Goal: Task Accomplishment & Management: Manage account settings

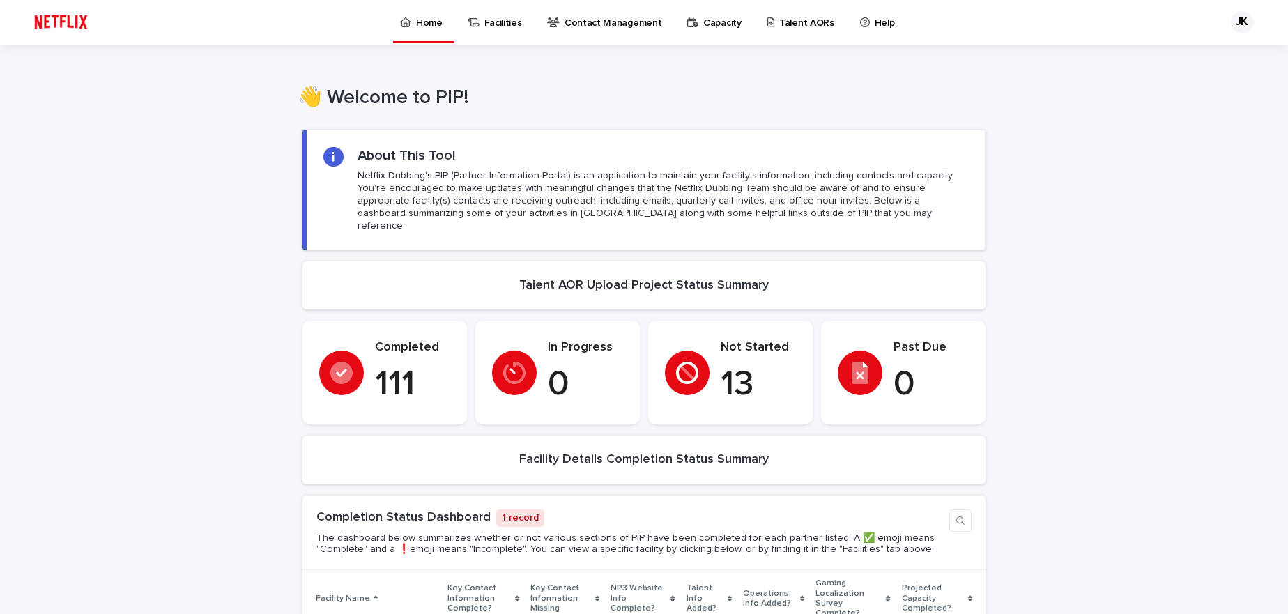
click at [799, 20] on p "Talent AORs" at bounding box center [806, 14] width 55 height 29
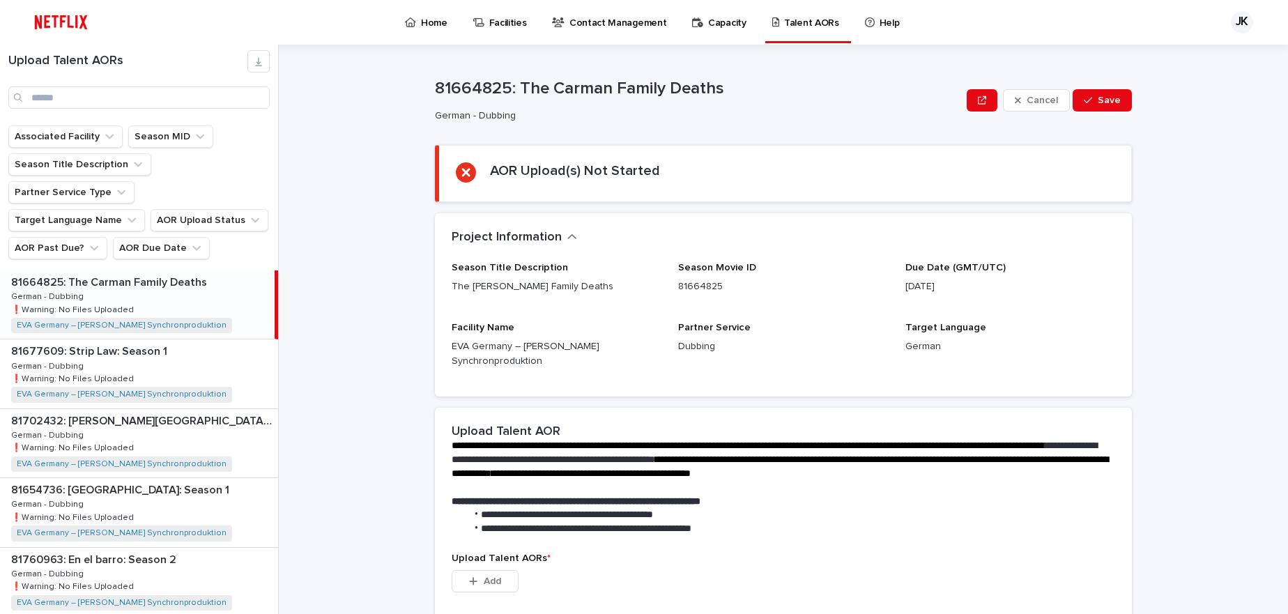
click at [113, 270] on div "81664825: The Carman Family Deaths 81664825: The Carman Family Deaths German - …" at bounding box center [137, 304] width 275 height 68
click at [139, 339] on div "81677609: Strip Law: Season 1 81677609: Strip Law: Season 1 German - Dubbing Ge…" at bounding box center [139, 373] width 278 height 68
click at [171, 270] on div "81664825: The Carman Family Deaths 81664825: The Carman Family Deaths German - …" at bounding box center [139, 304] width 278 height 68
click at [186, 345] on p at bounding box center [141, 351] width 261 height 13
click at [180, 412] on p "81702432: [PERSON_NAME][GEOGRAPHIC_DATA] Trip" at bounding box center [143, 420] width 264 height 16
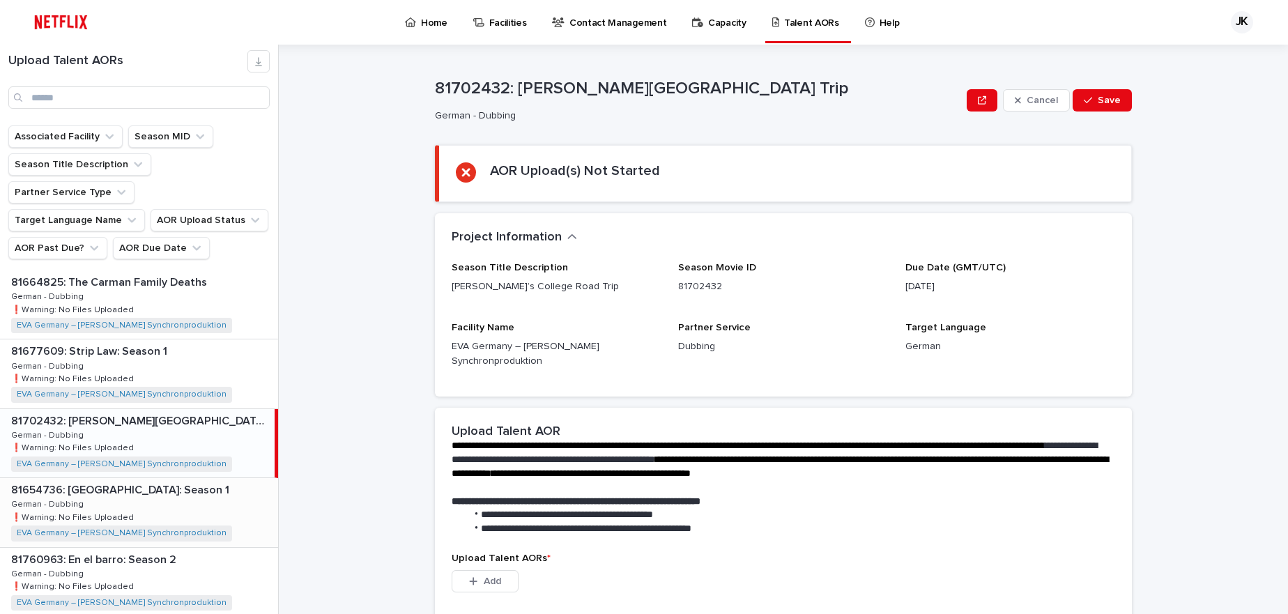
click at [167, 484] on div "81654736: Amsterdam Empire: Season 1 81654736: Amsterdam Empire: Season 1 Germa…" at bounding box center [139, 512] width 278 height 68
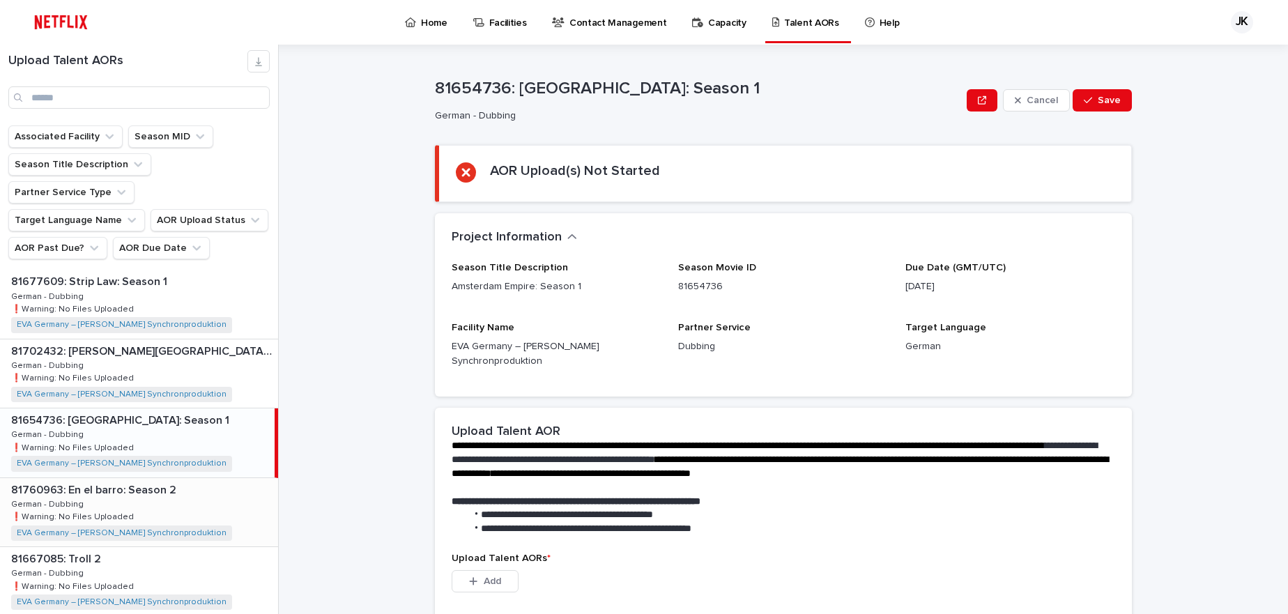
click at [191, 484] on p at bounding box center [141, 490] width 261 height 13
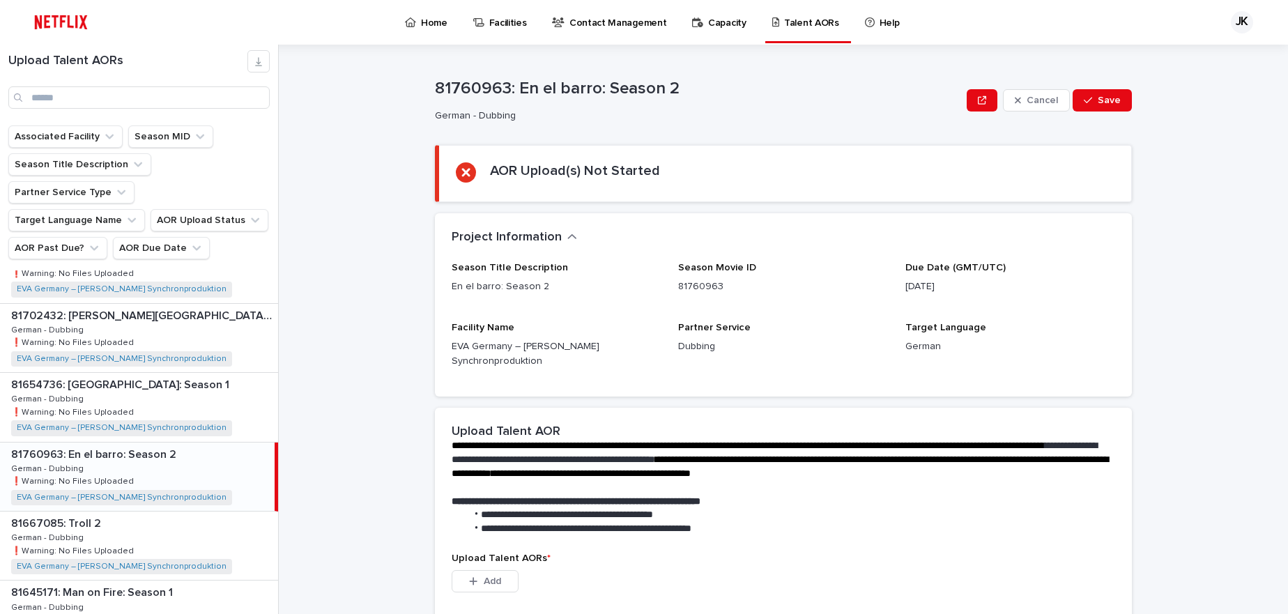
scroll to position [139, 0]
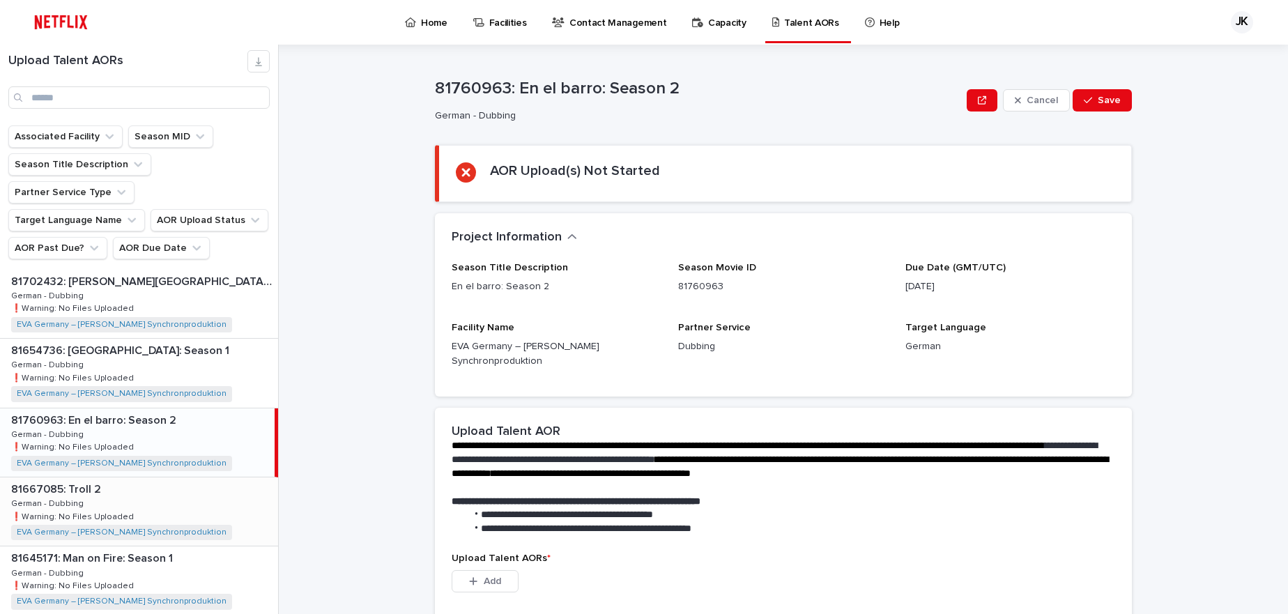
click at [187, 483] on p at bounding box center [141, 489] width 261 height 13
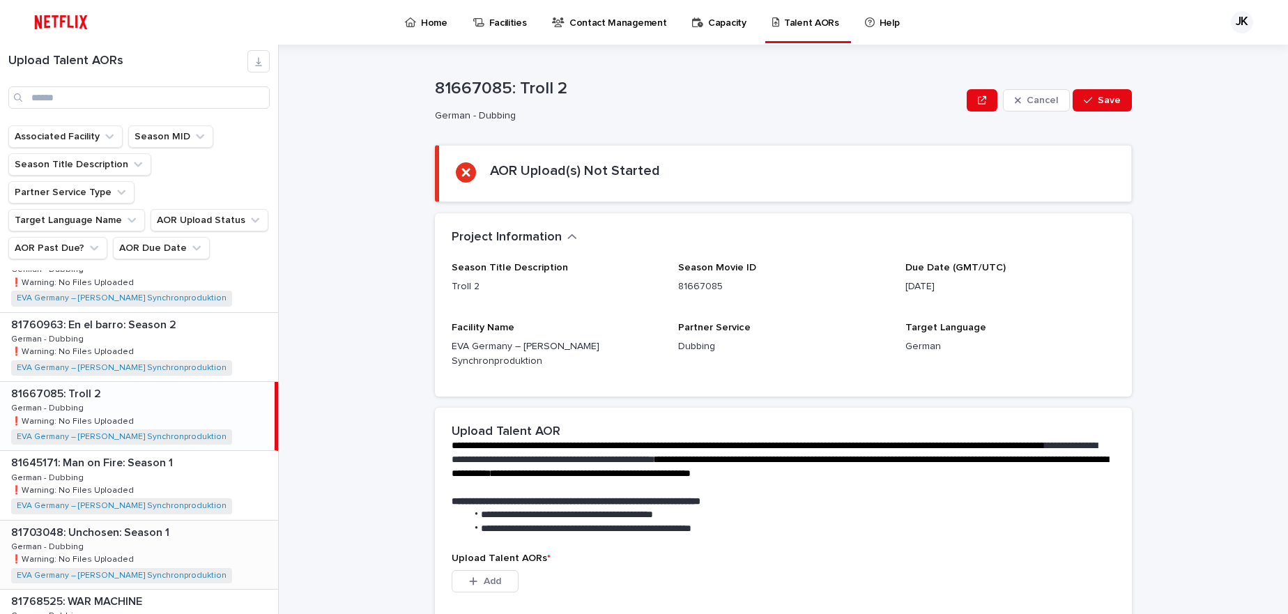
scroll to position [279, 0]
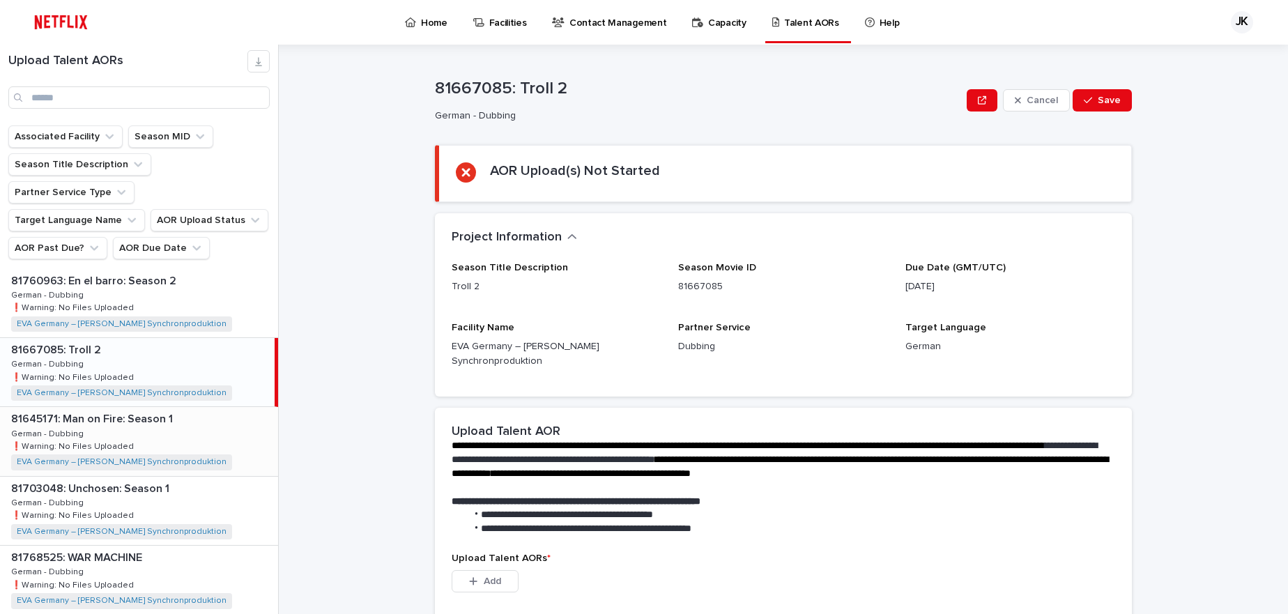
click at [184, 413] on p at bounding box center [141, 419] width 261 height 13
click at [183, 477] on div "81703048: Unchosen: Season 1 81703048: Unchosen: Season 1 German - Dubbing Germ…" at bounding box center [139, 511] width 278 height 68
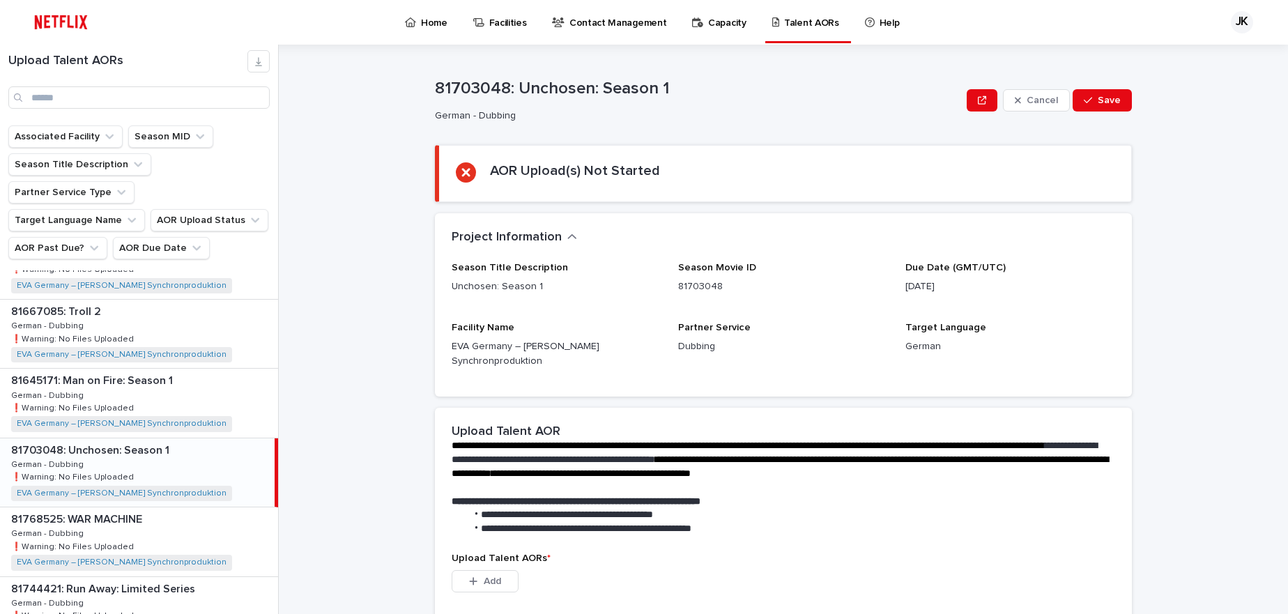
scroll to position [418, 0]
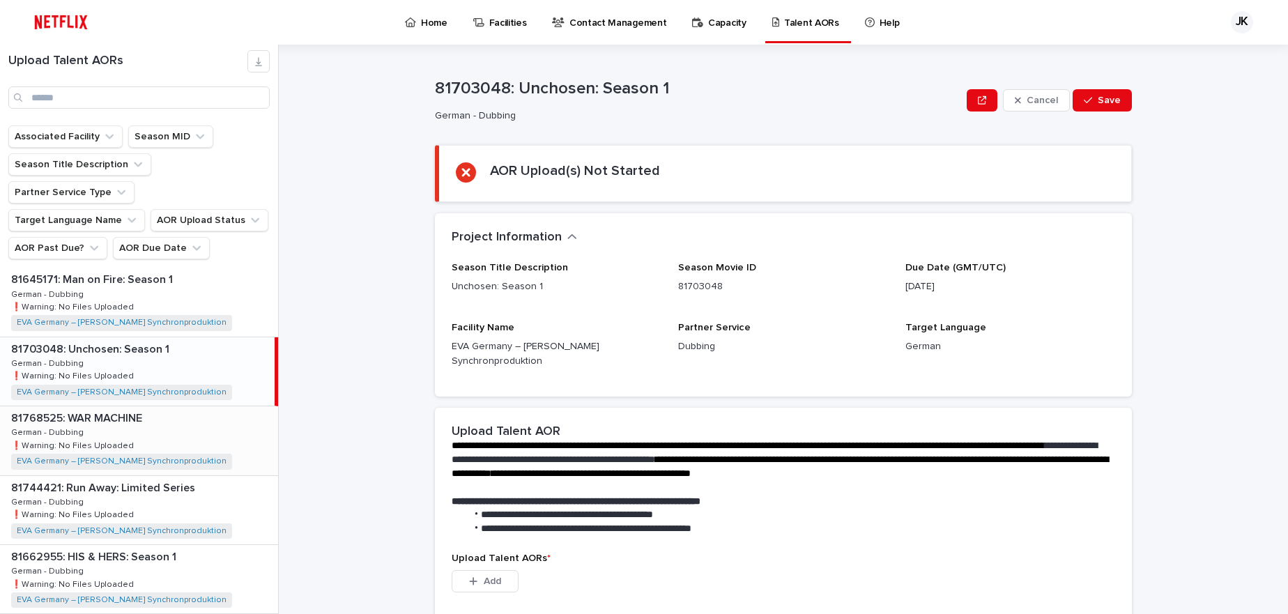
click at [212, 412] on p at bounding box center [141, 418] width 261 height 13
click at [219, 477] on div "81744421: Run Away: Limited Series 81744421: Run Away: Limited Series German - …" at bounding box center [139, 510] width 278 height 68
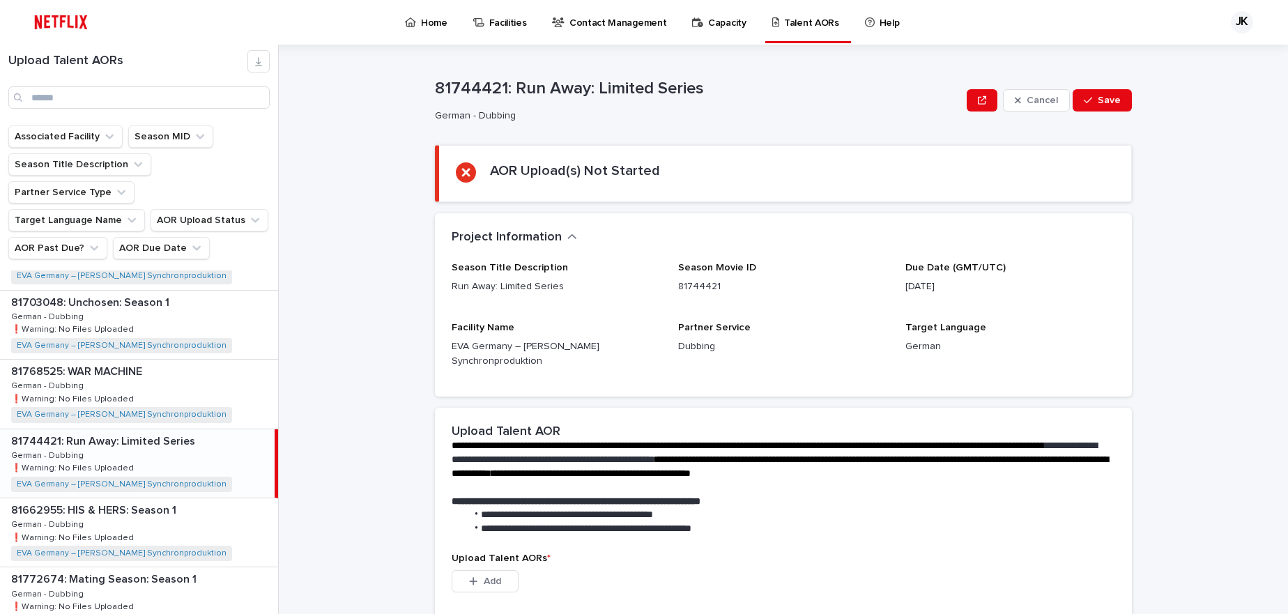
scroll to position [488, 0]
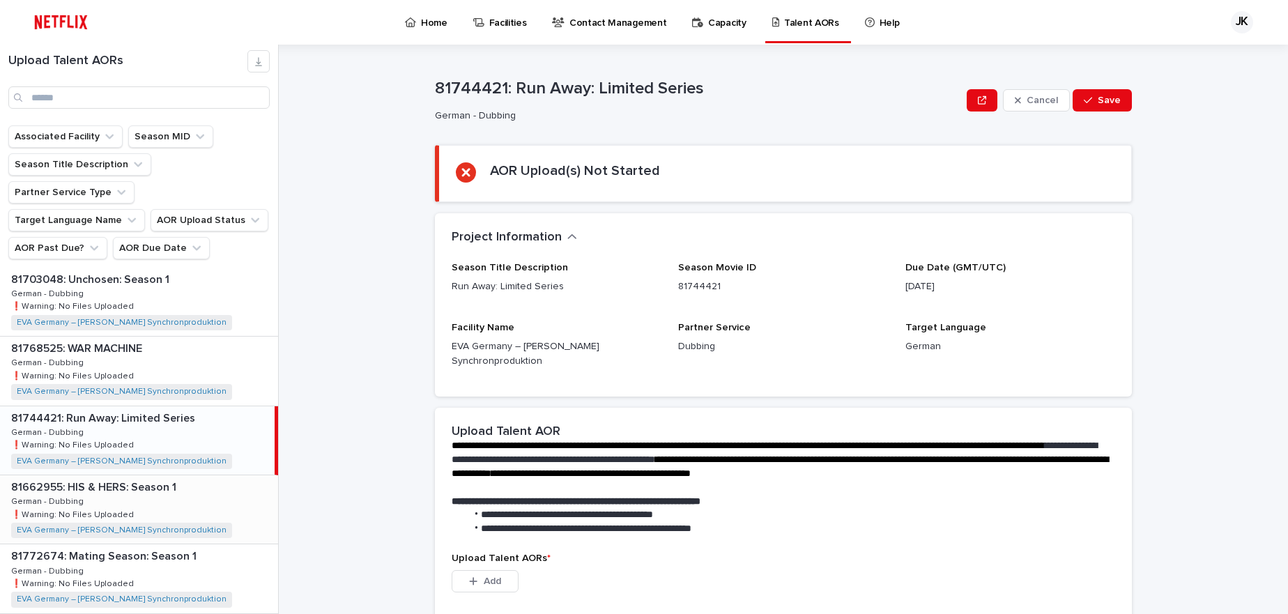
click at [217, 475] on div "81662955: HIS & HERS: Season 1 81662955: HIS & HERS: Season 1 German - Dubbing …" at bounding box center [139, 509] width 278 height 68
click at [215, 475] on div "81772674: Mating Season: Season 1 81772674: Mating Season: Season 1 German - Du…" at bounding box center [139, 509] width 278 height 68
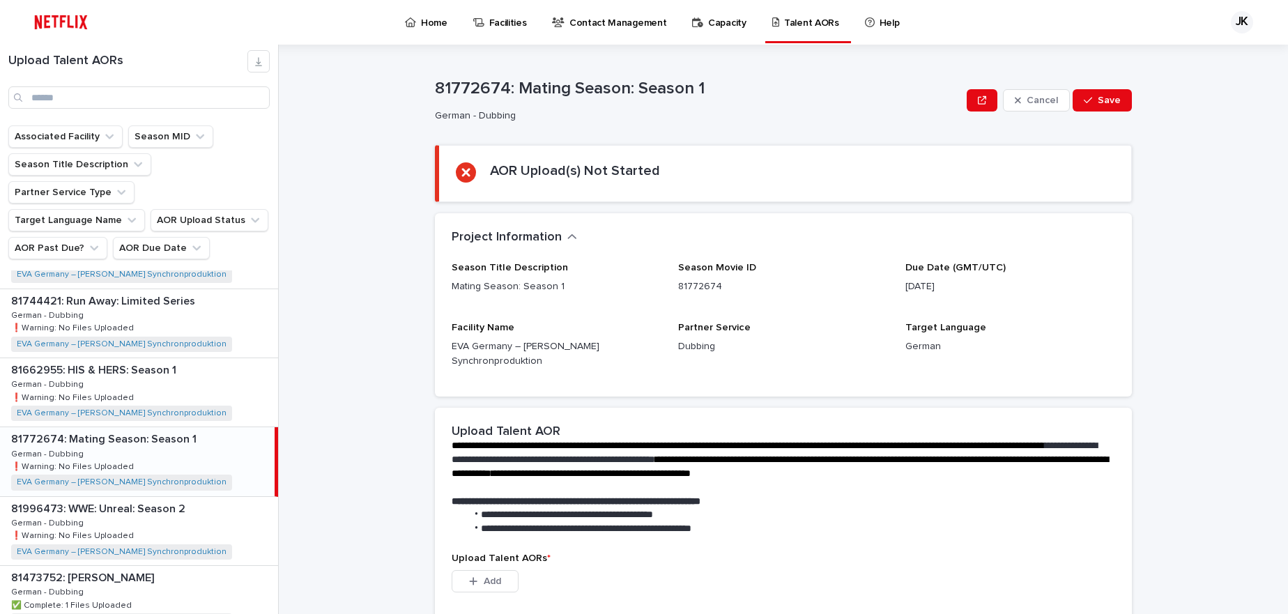
scroll to position [627, 0]
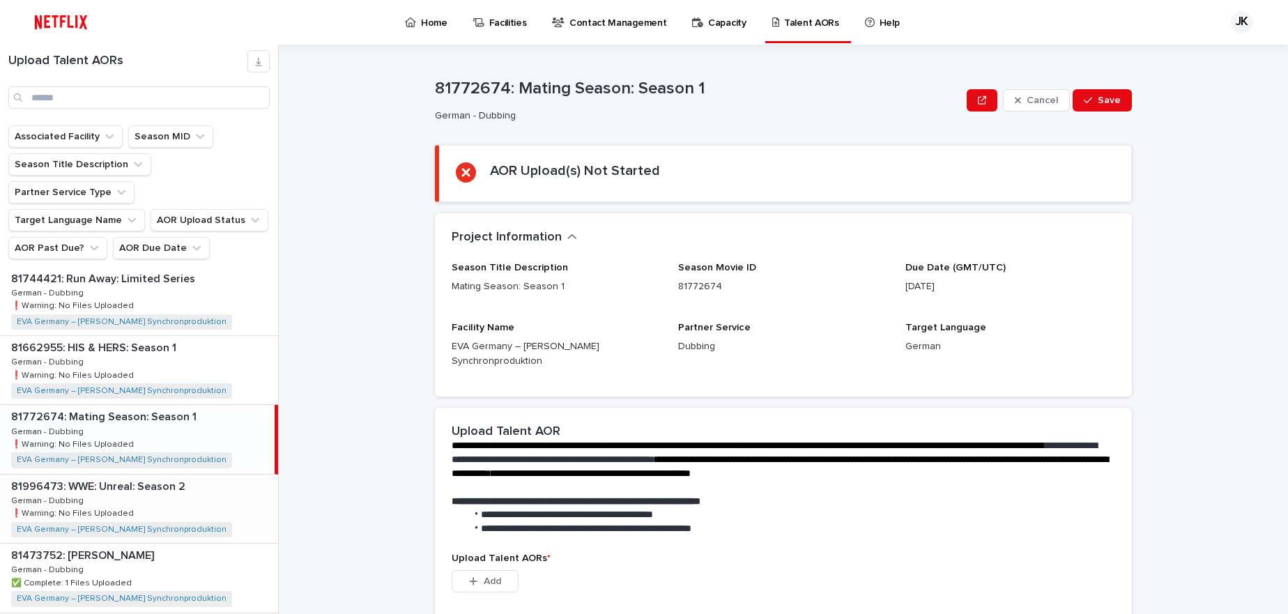
click at [211, 480] on p at bounding box center [141, 486] width 261 height 13
